Goal: Task Accomplishment & Management: Use online tool/utility

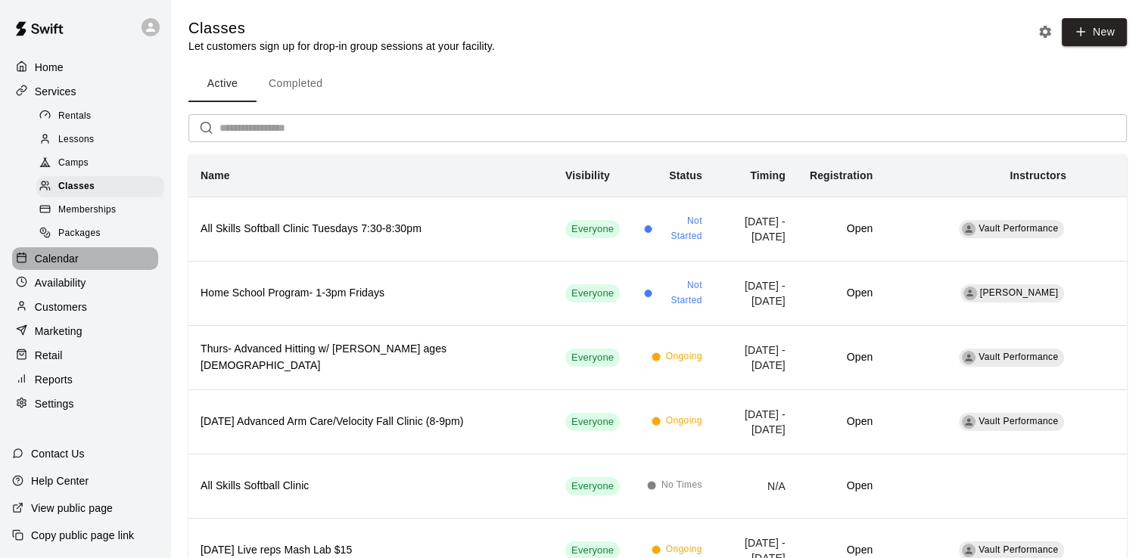
click at [51, 266] on p "Calendar" at bounding box center [57, 258] width 44 height 15
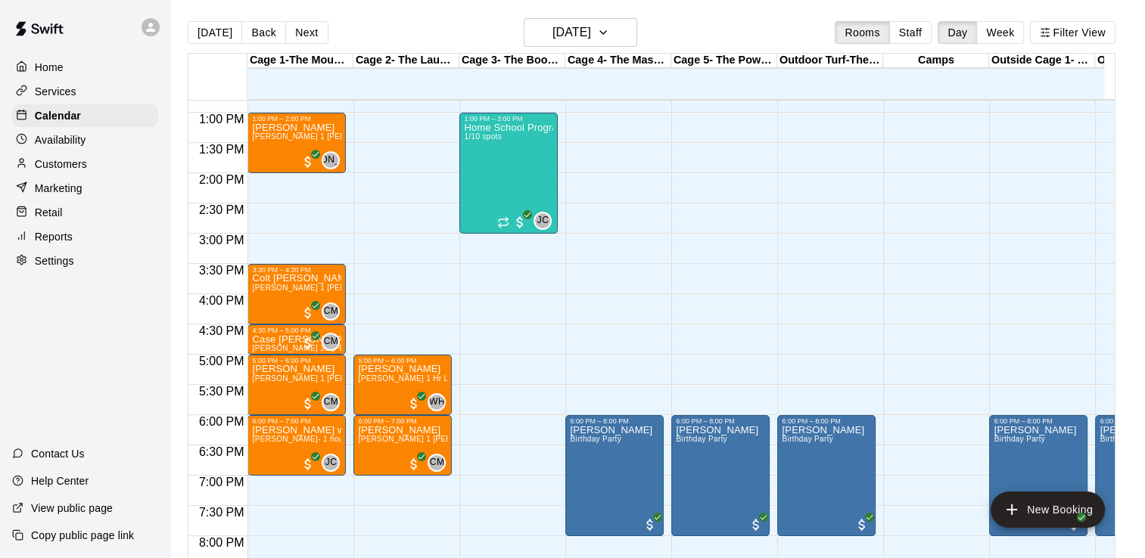
scroll to position [766, 0]
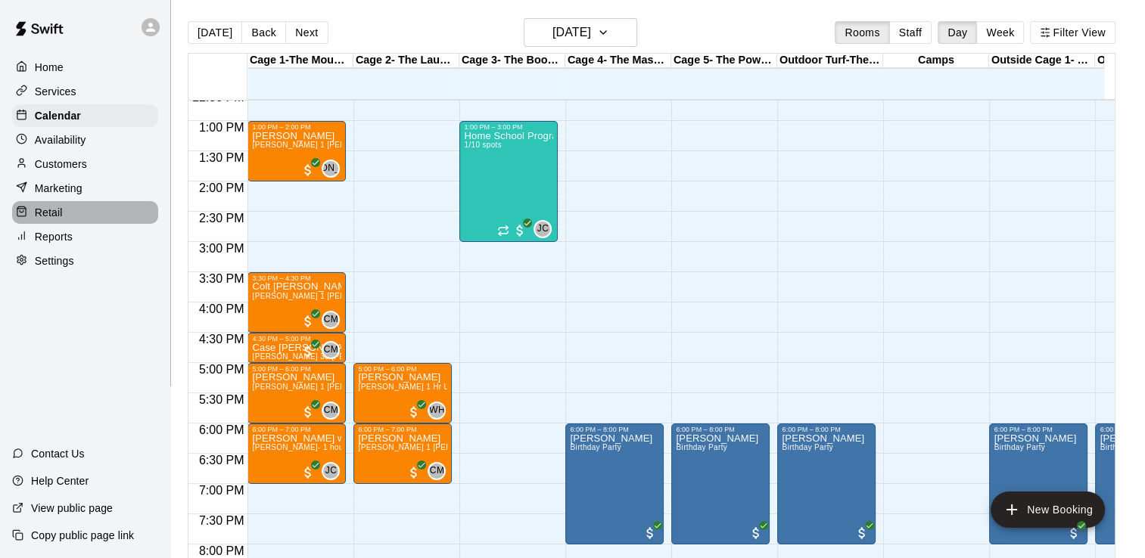
click at [48, 220] on p "Retail" at bounding box center [49, 212] width 28 height 15
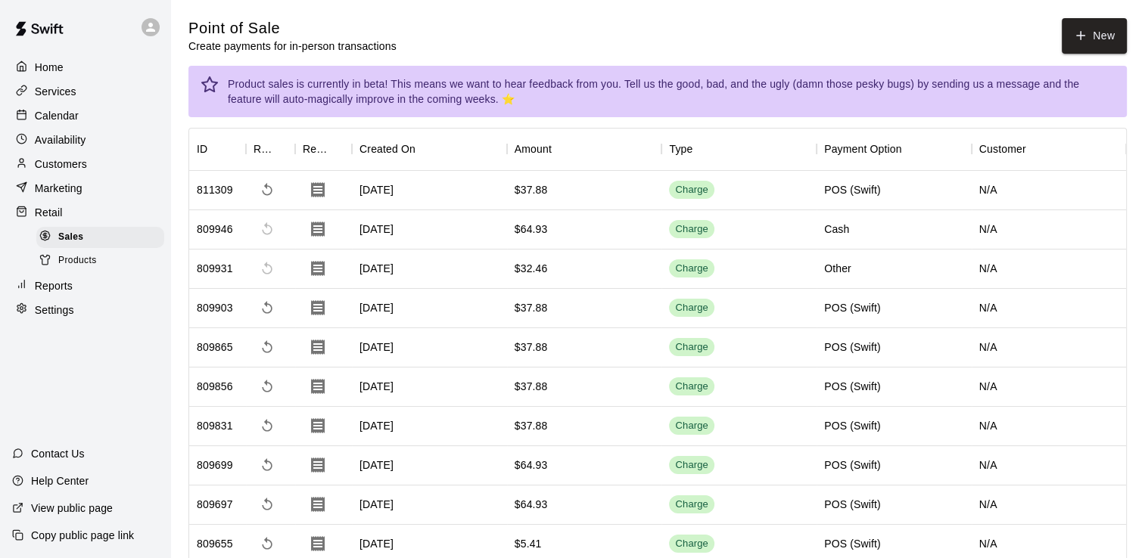
click at [67, 265] on span "Products" at bounding box center [77, 260] width 39 height 15
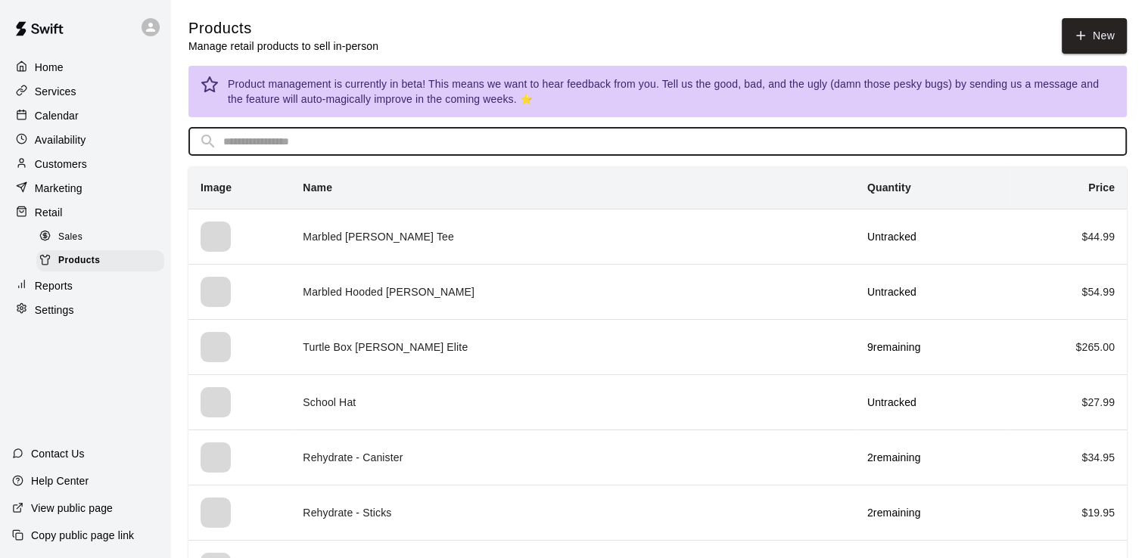
click at [266, 148] on input "text" at bounding box center [669, 142] width 893 height 28
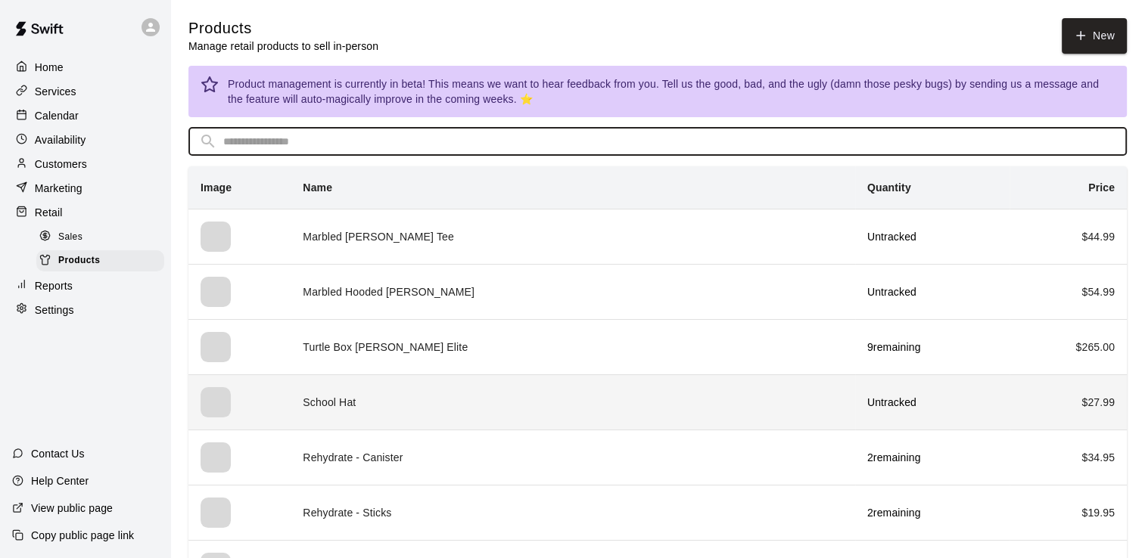
click at [319, 405] on td "School Hat" at bounding box center [573, 402] width 564 height 55
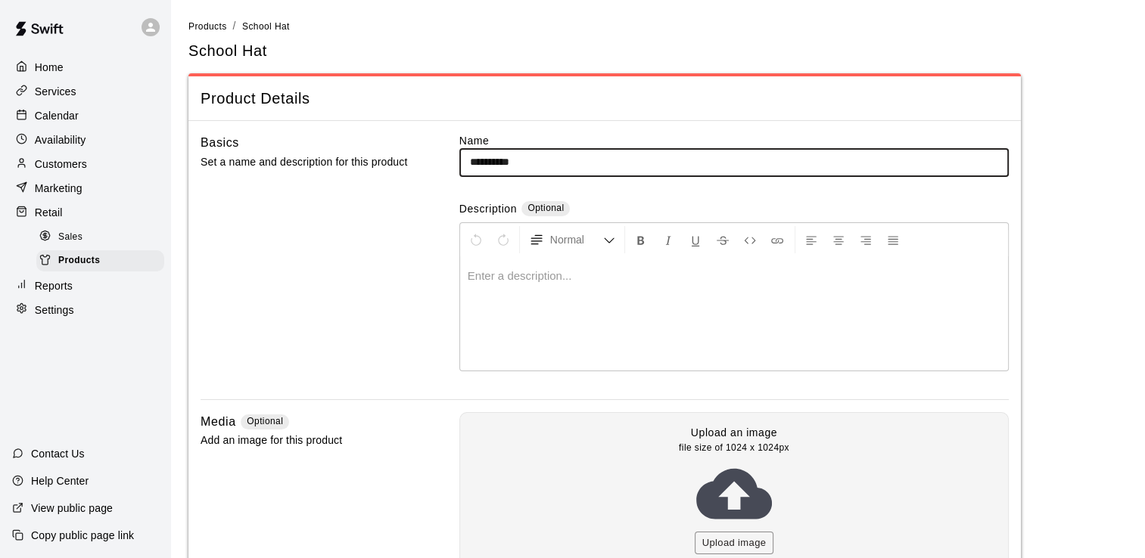
click at [70, 245] on span "Sales" at bounding box center [70, 237] width 24 height 15
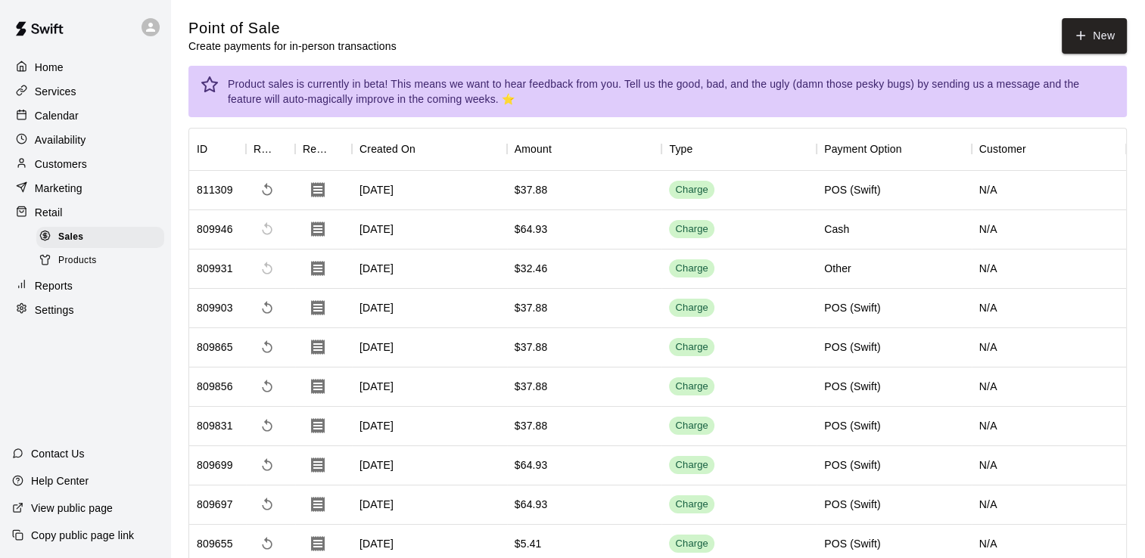
click at [64, 195] on p "Marketing" at bounding box center [59, 188] width 48 height 15
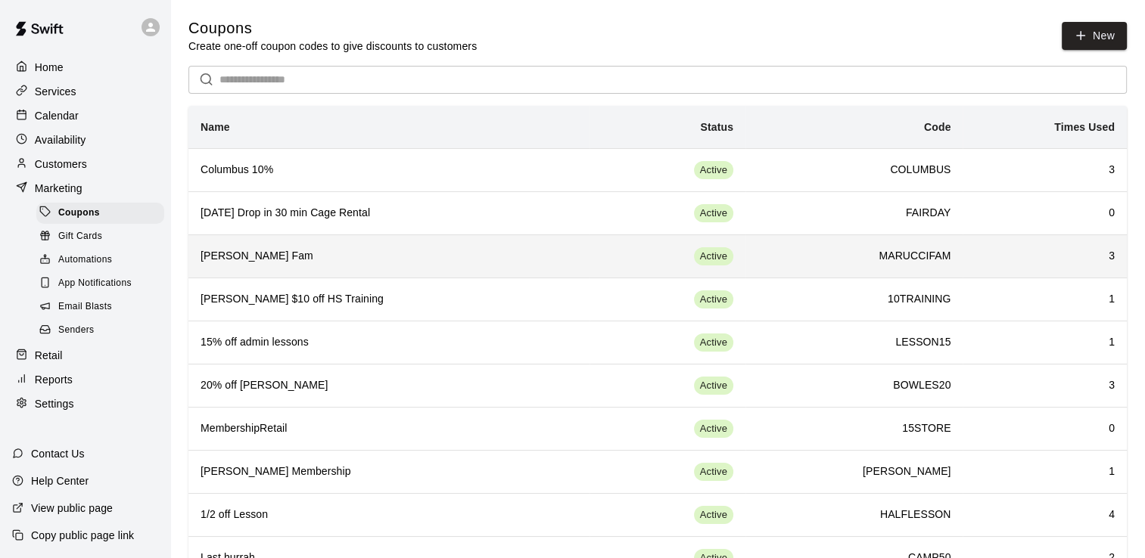
click at [250, 260] on h6 "[PERSON_NAME] Fam" at bounding box center [389, 256] width 377 height 17
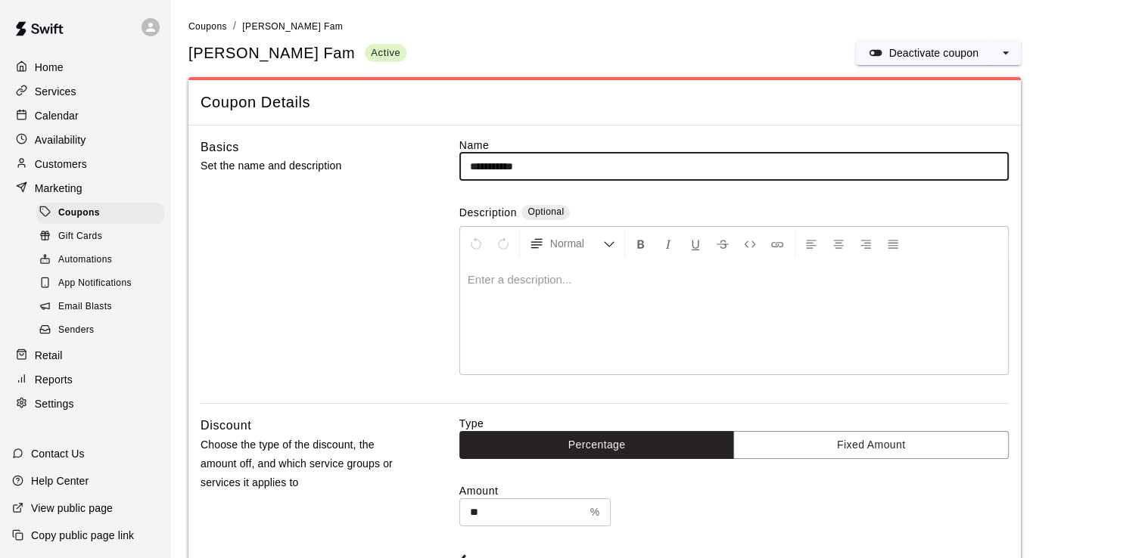
type input "**********"
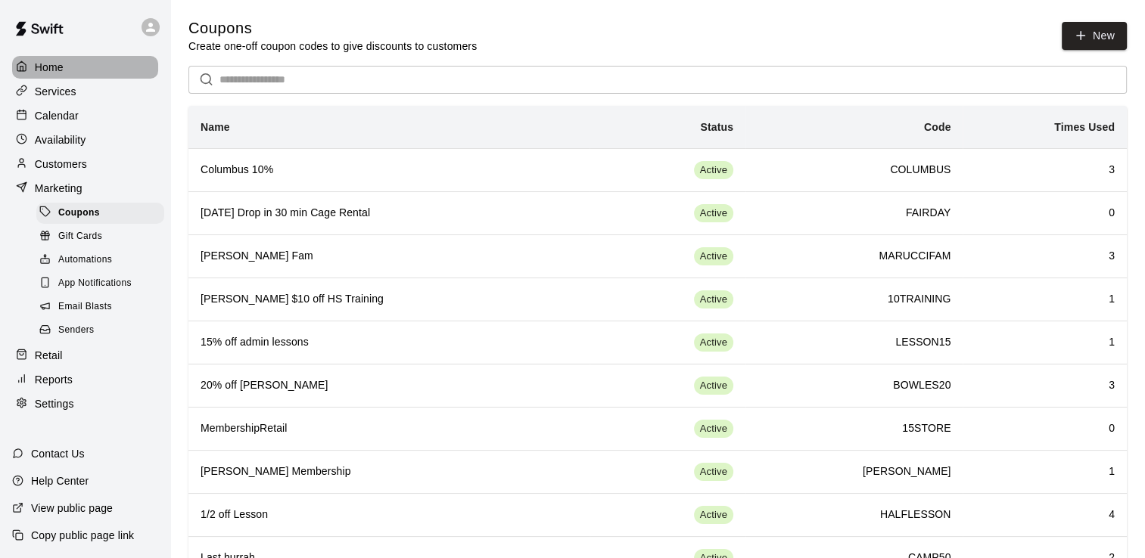
click at [54, 56] on div "Home" at bounding box center [85, 67] width 146 height 23
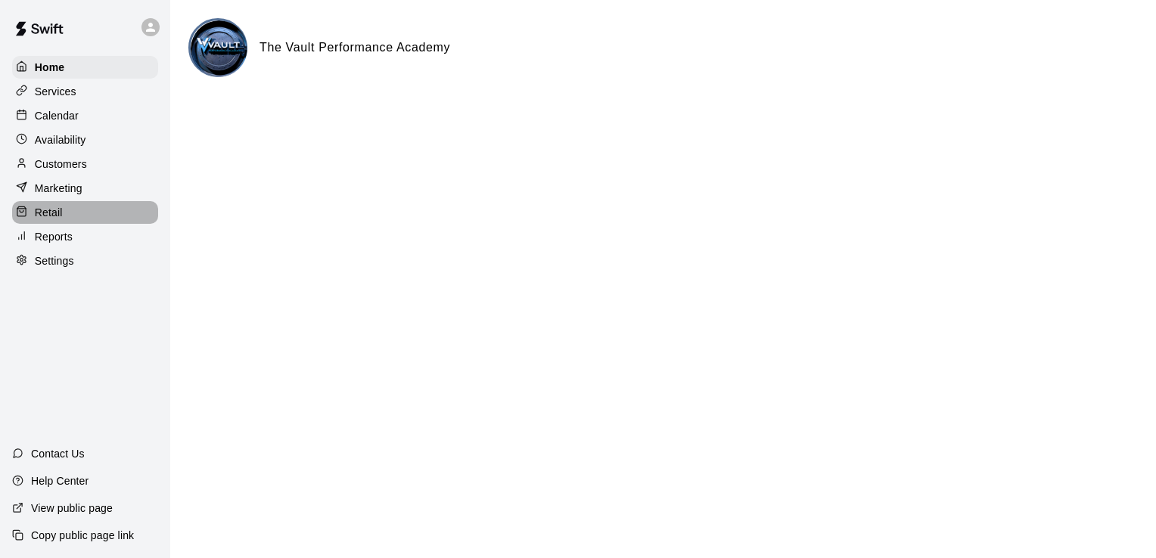
click at [49, 219] on p "Retail" at bounding box center [49, 212] width 28 height 15
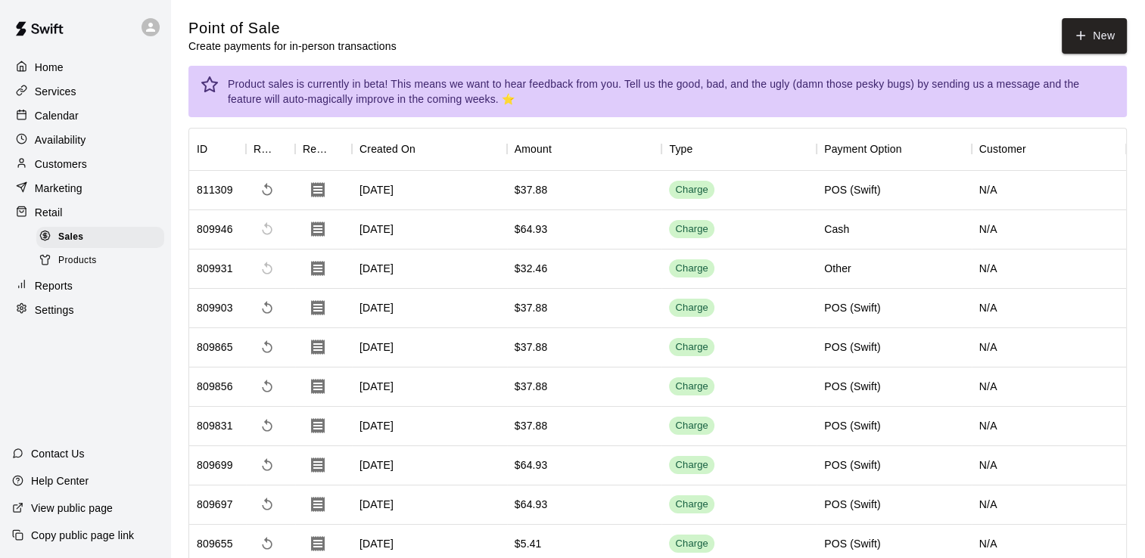
click at [64, 290] on p "Reports" at bounding box center [54, 285] width 38 height 15
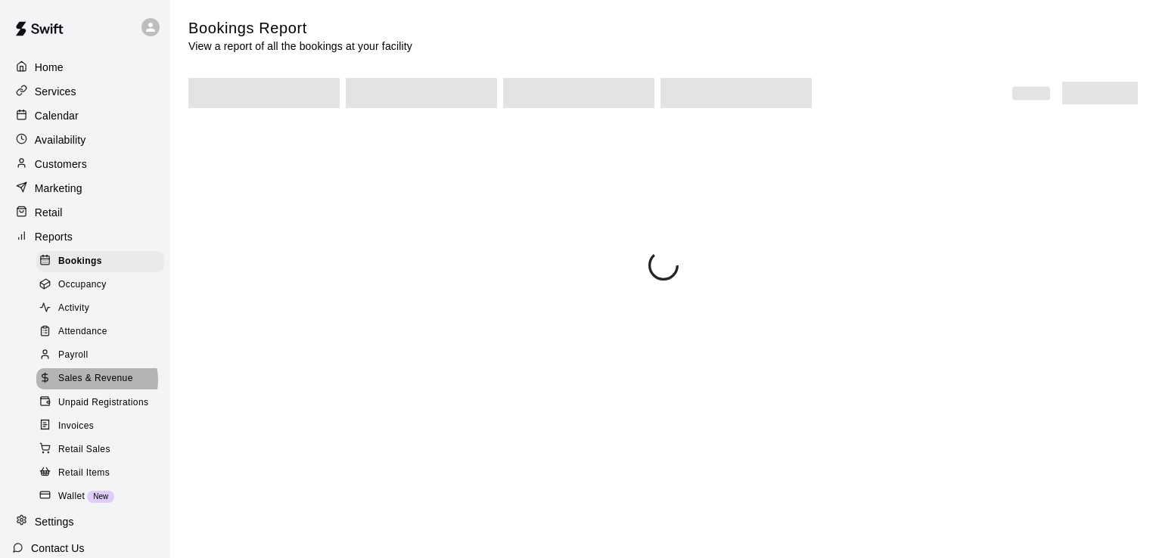
click at [96, 387] on span "Sales & Revenue" at bounding box center [95, 378] width 75 height 15
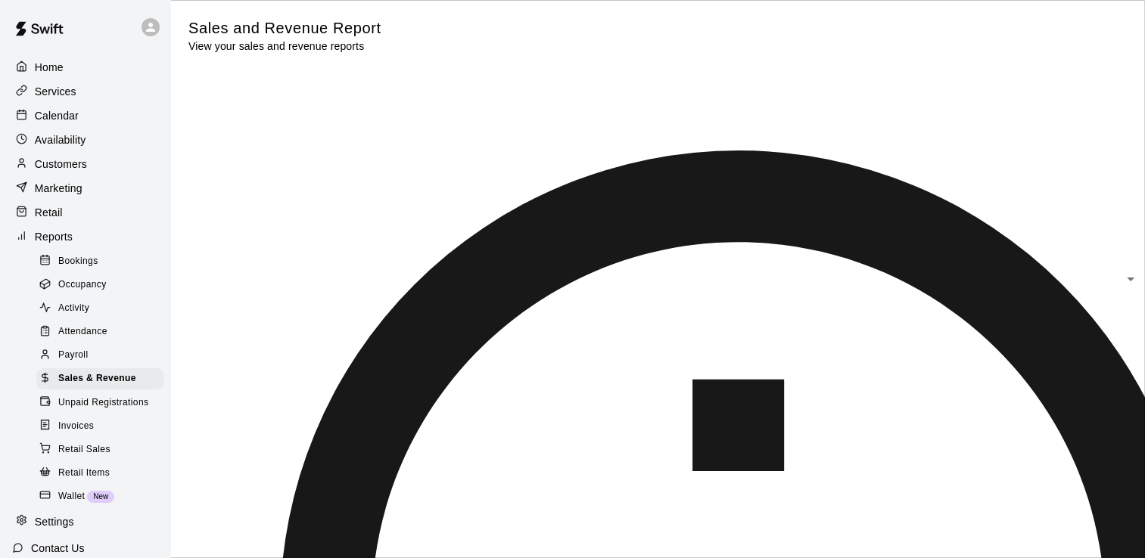
click at [95, 458] on span "Retail Sales" at bounding box center [84, 450] width 52 height 15
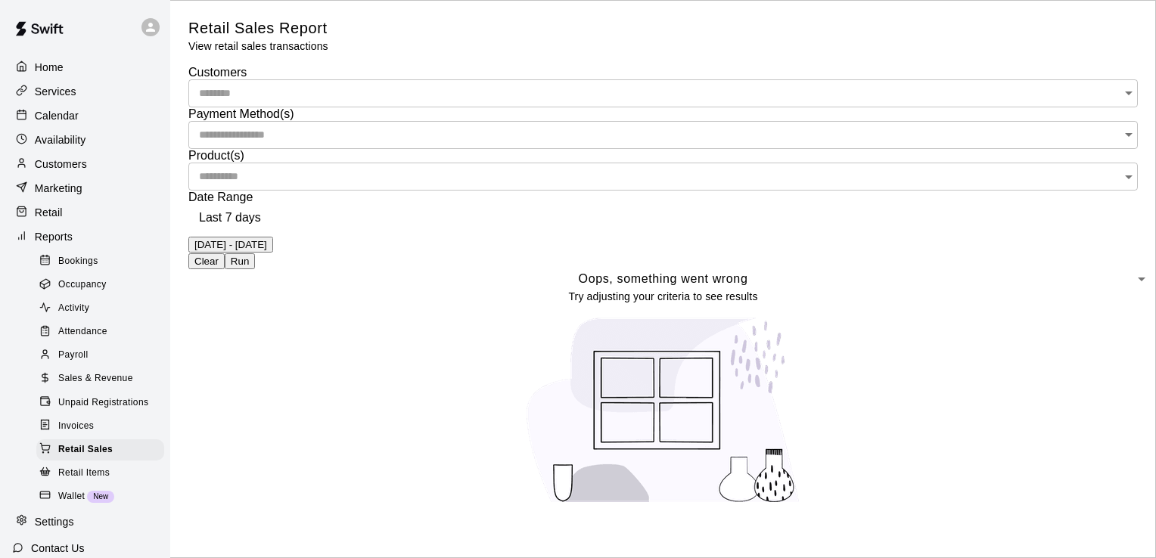
click at [679, 163] on input "text" at bounding box center [657, 177] width 939 height 28
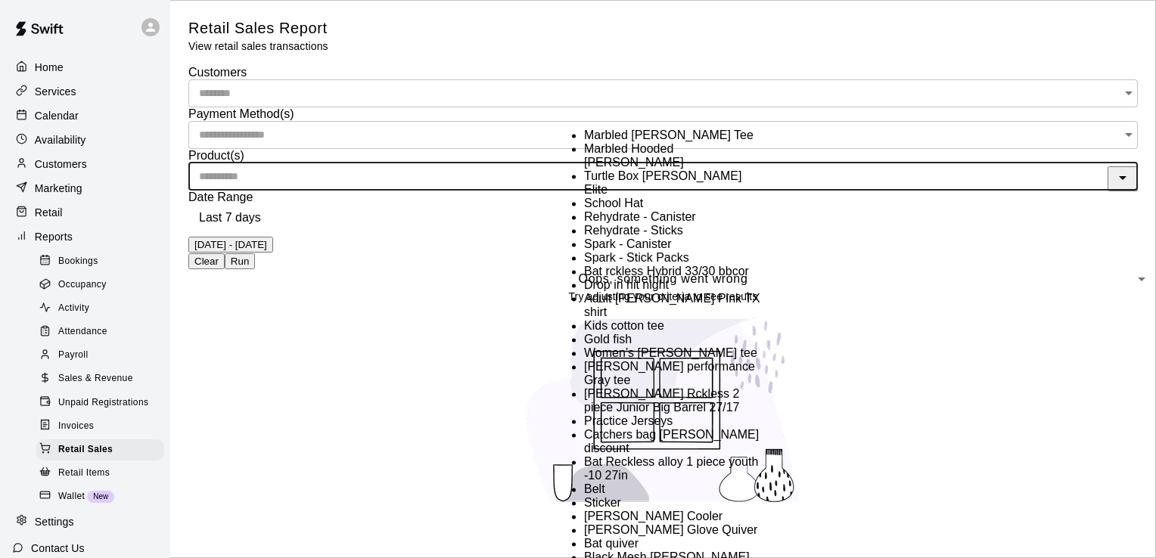
click at [639, 210] on li "School Hat" at bounding box center [673, 204] width 178 height 14
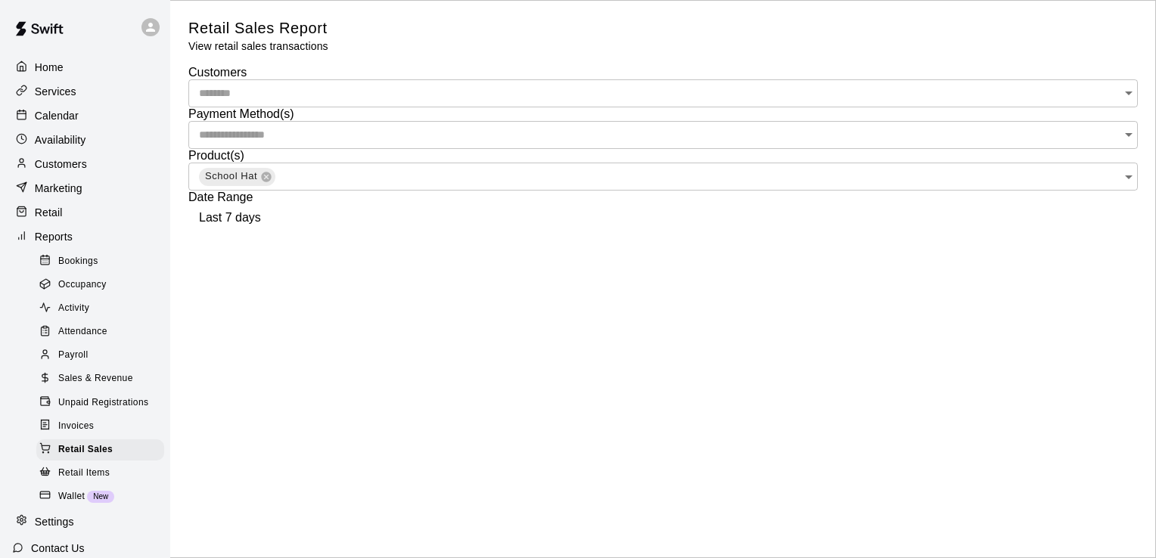
type input "******"
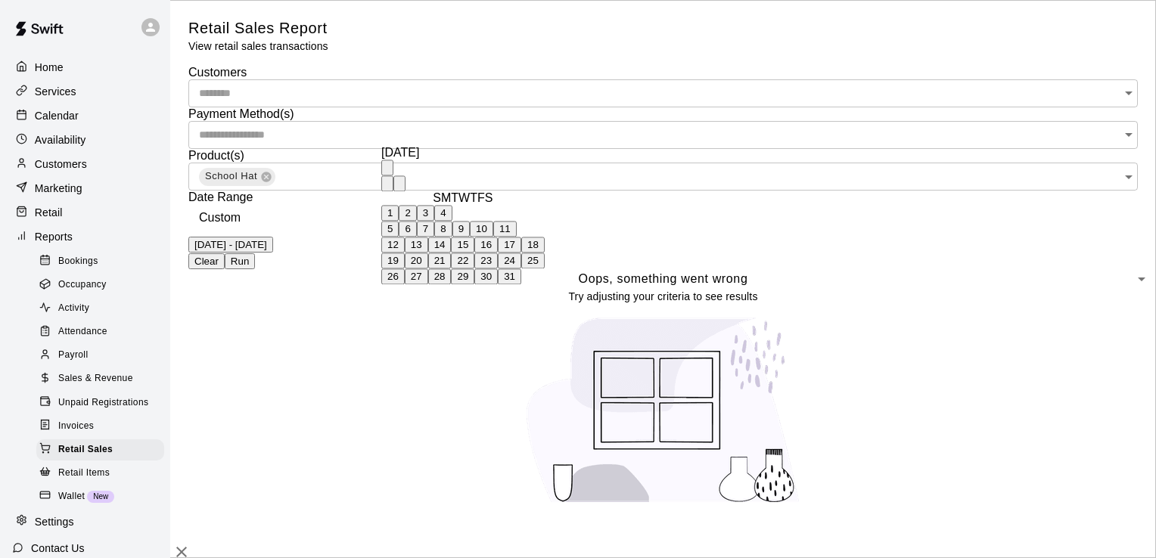
click at [387, 187] on icon "Previous month" at bounding box center [387, 187] width 0 height 0
click at [399, 189] on button "1" at bounding box center [389, 197] width 17 height 16
type input "**********"
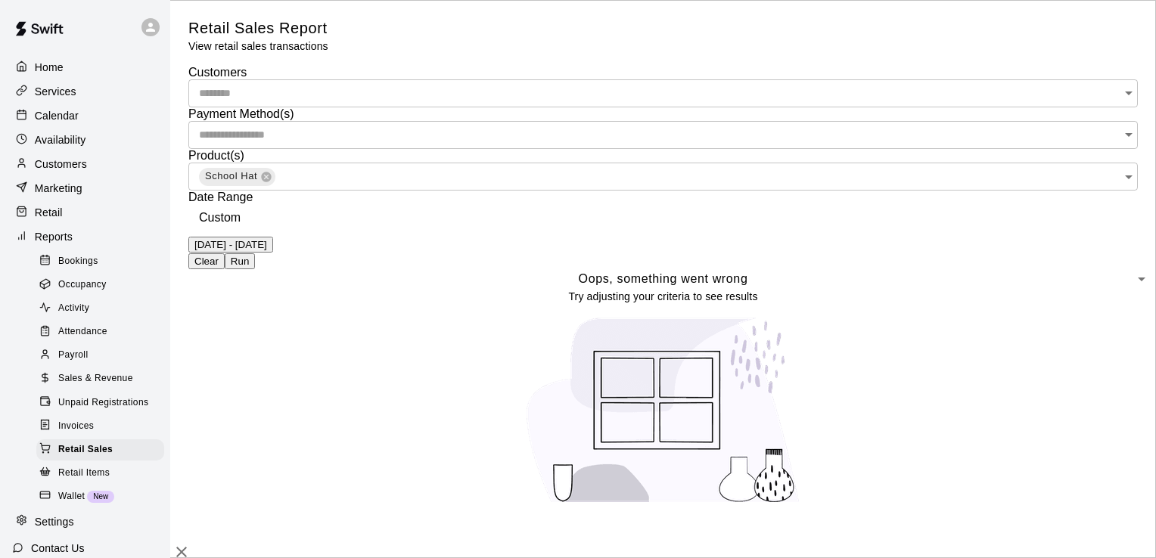
click at [255, 253] on button "Run" at bounding box center [240, 261] width 30 height 16
